Goal: Task Accomplishment & Management: Manage account settings

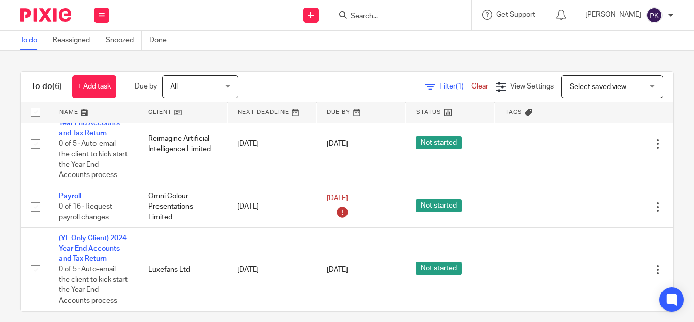
scroll to position [247, 0]
click at [677, 19] on div "Priyadharshini Kalidass My profile Email integration Logout" at bounding box center [629, 15] width 109 height 30
click at [671, 15] on div at bounding box center [671, 15] width 6 height 6
click at [642, 51] on li "Email integration" at bounding box center [634, 55] width 67 height 15
click at [627, 55] on span "Email integration" at bounding box center [642, 55] width 53 height 7
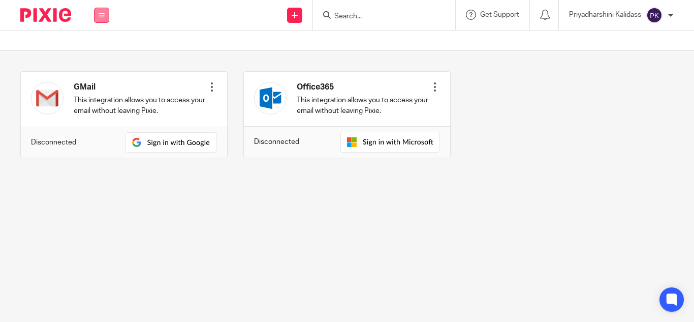
click at [102, 17] on icon at bounding box center [102, 15] width 6 height 6
click at [95, 45] on link "Work" at bounding box center [95, 47] width 16 height 7
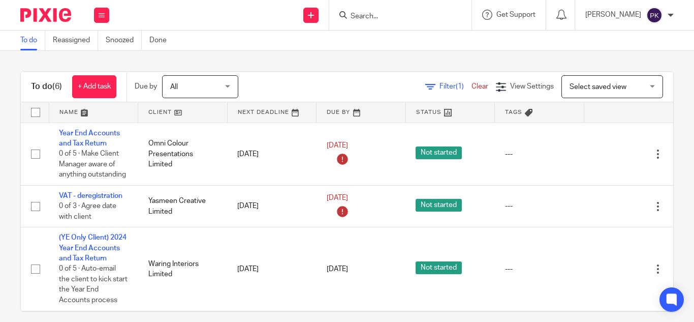
click at [350, 20] on input "Search" at bounding box center [395, 16] width 91 height 9
